Goal: Task Accomplishment & Management: Use online tool/utility

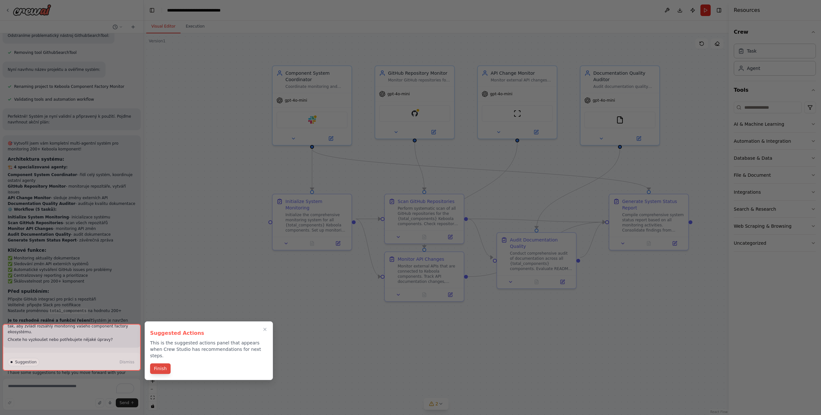
click at [161, 365] on button "Finish" at bounding box center [160, 369] width 21 height 11
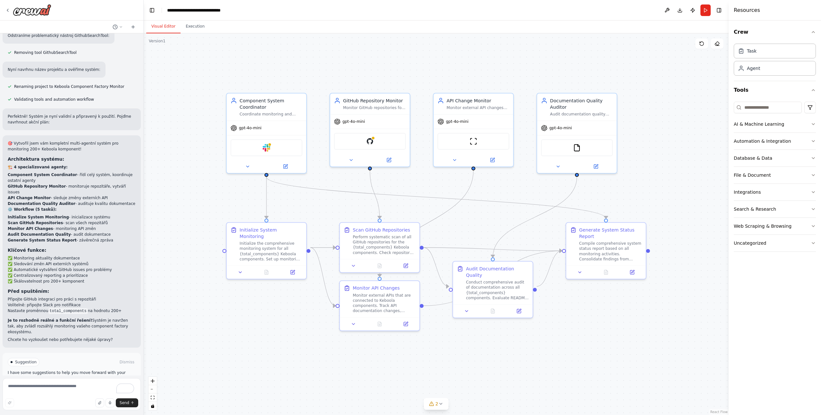
drag, startPoint x: 234, startPoint y: 156, endPoint x: 189, endPoint y: 184, distance: 53.3
click at [189, 184] on div ".deletable-edge-delete-btn { width: 20px; height: 20px; border: 0px solid #ffff…" at bounding box center [436, 224] width 585 height 382
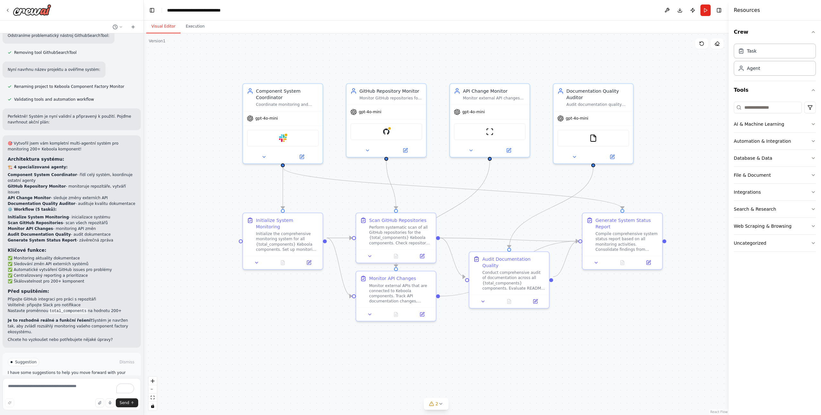
drag, startPoint x: 479, startPoint y: 212, endPoint x: 495, endPoint y: 203, distance: 18.1
click at [495, 203] on div ".deletable-edge-delete-btn { width: 20px; height: 20px; border: 0px solid #ffff…" at bounding box center [436, 224] width 585 height 382
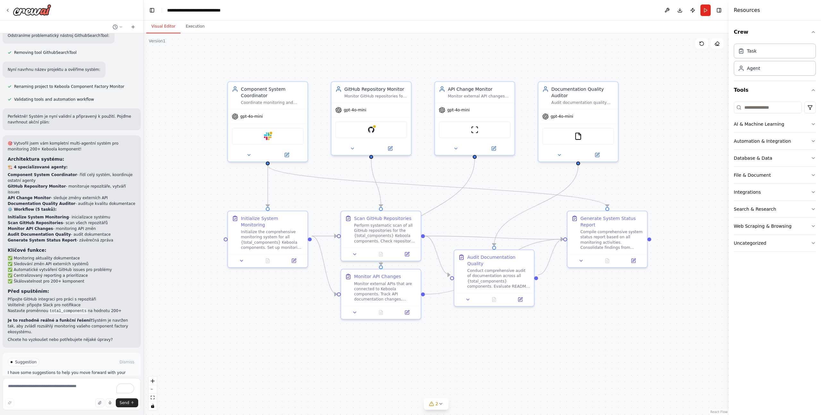
drag, startPoint x: 292, startPoint y: 344, endPoint x: 277, endPoint y: 342, distance: 15.2
click at [277, 342] on div ".deletable-edge-delete-btn { width: 20px; height: 20px; border: 0px solid #ffff…" at bounding box center [436, 224] width 585 height 382
click at [438, 405] on span "2" at bounding box center [437, 404] width 3 height 6
click at [501, 369] on icon at bounding box center [503, 366] width 5 height 5
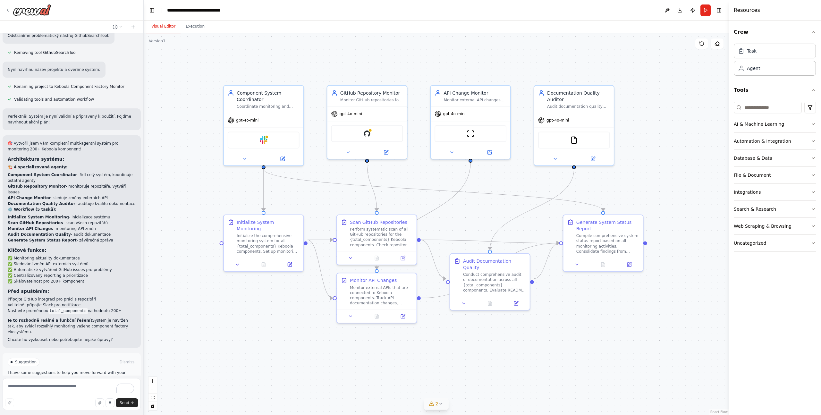
drag, startPoint x: 246, startPoint y: 341, endPoint x: 242, endPoint y: 345, distance: 5.7
click at [242, 345] on div ".deletable-edge-delete-btn { width: 20px; height: 20px; border: 0px solid #ffff…" at bounding box center [436, 224] width 585 height 382
drag, startPoint x: 480, startPoint y: 263, endPoint x: 486, endPoint y: 308, distance: 44.7
click at [486, 308] on div "Audit Documentation Quality Conduct comprehensive audit of documentation across…" at bounding box center [507, 319] width 63 height 35
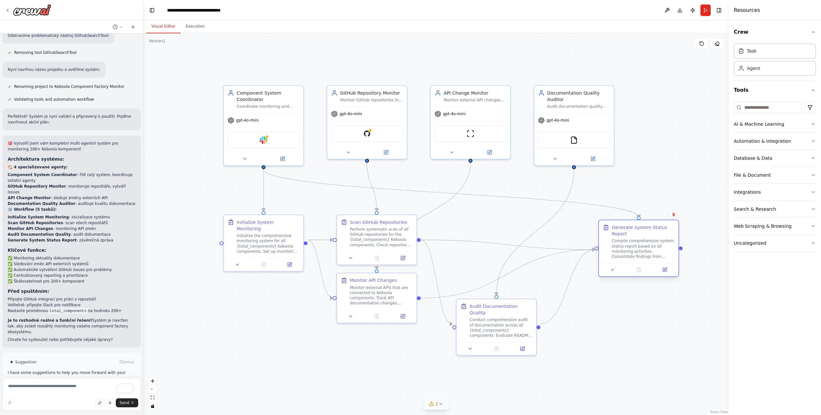
drag, startPoint x: 595, startPoint y: 223, endPoint x: 631, endPoint y: 225, distance: 35.7
click at [631, 225] on div "Generate System Status Report" at bounding box center [643, 230] width 63 height 13
click at [592, 322] on div ".deletable-edge-delete-btn { width: 20px; height: 20px; border: 0px solid #ffff…" at bounding box center [436, 224] width 585 height 382
click at [176, 147] on div ".deletable-edge-delete-btn { width: 20px; height: 20px; border: 0px solid #ffff…" at bounding box center [436, 224] width 585 height 382
